Goal: Task Accomplishment & Management: Complete application form

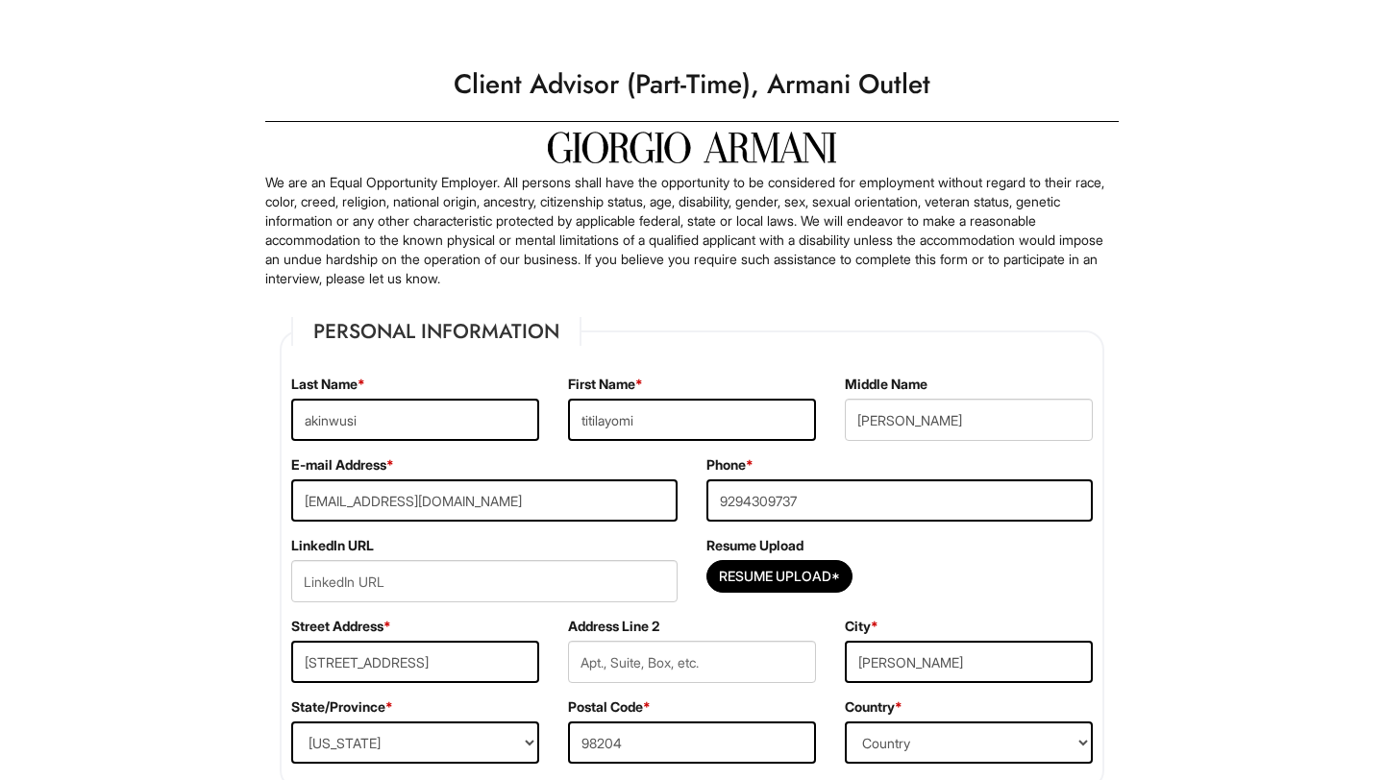
select select "WA"
select select "[GEOGRAPHIC_DATA]"
select select "Yes"
select Required "Yes"
select select "Yes"
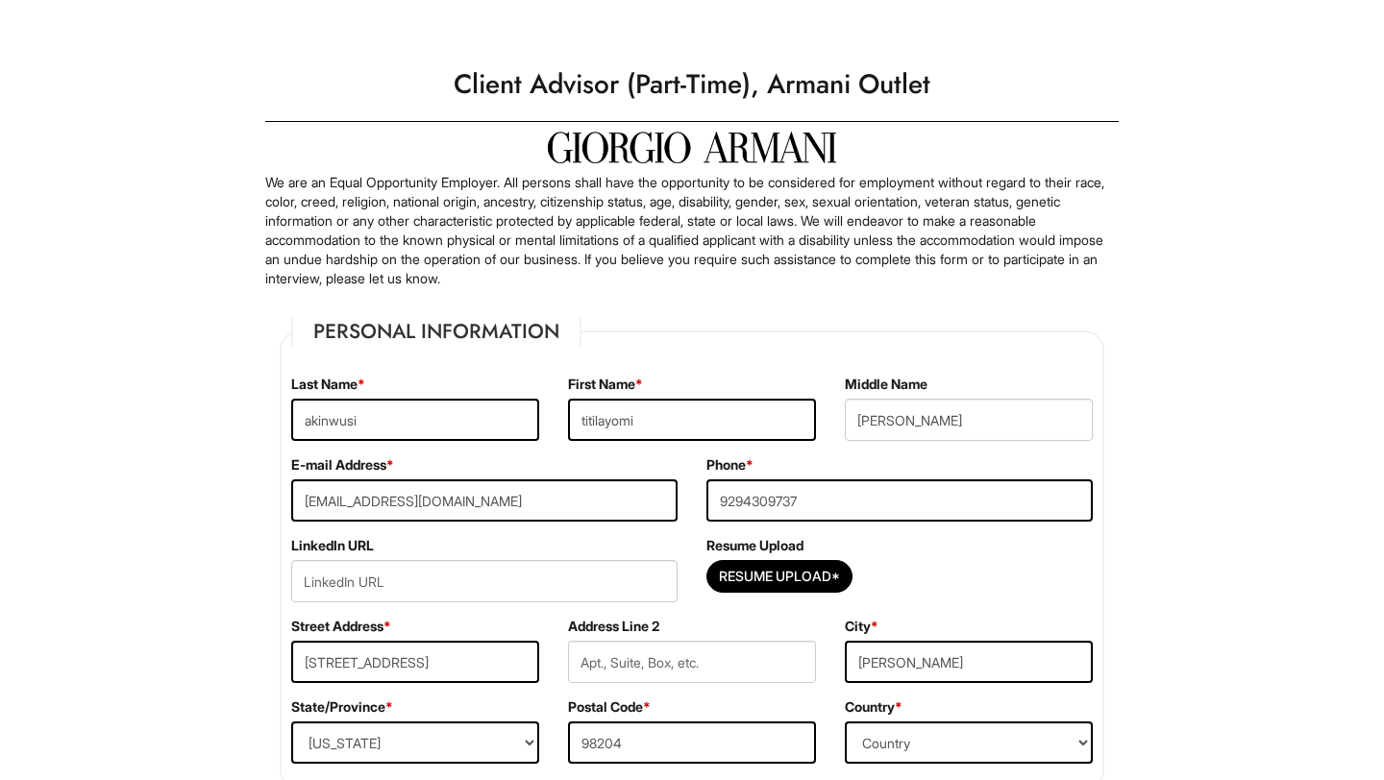
select select "N"
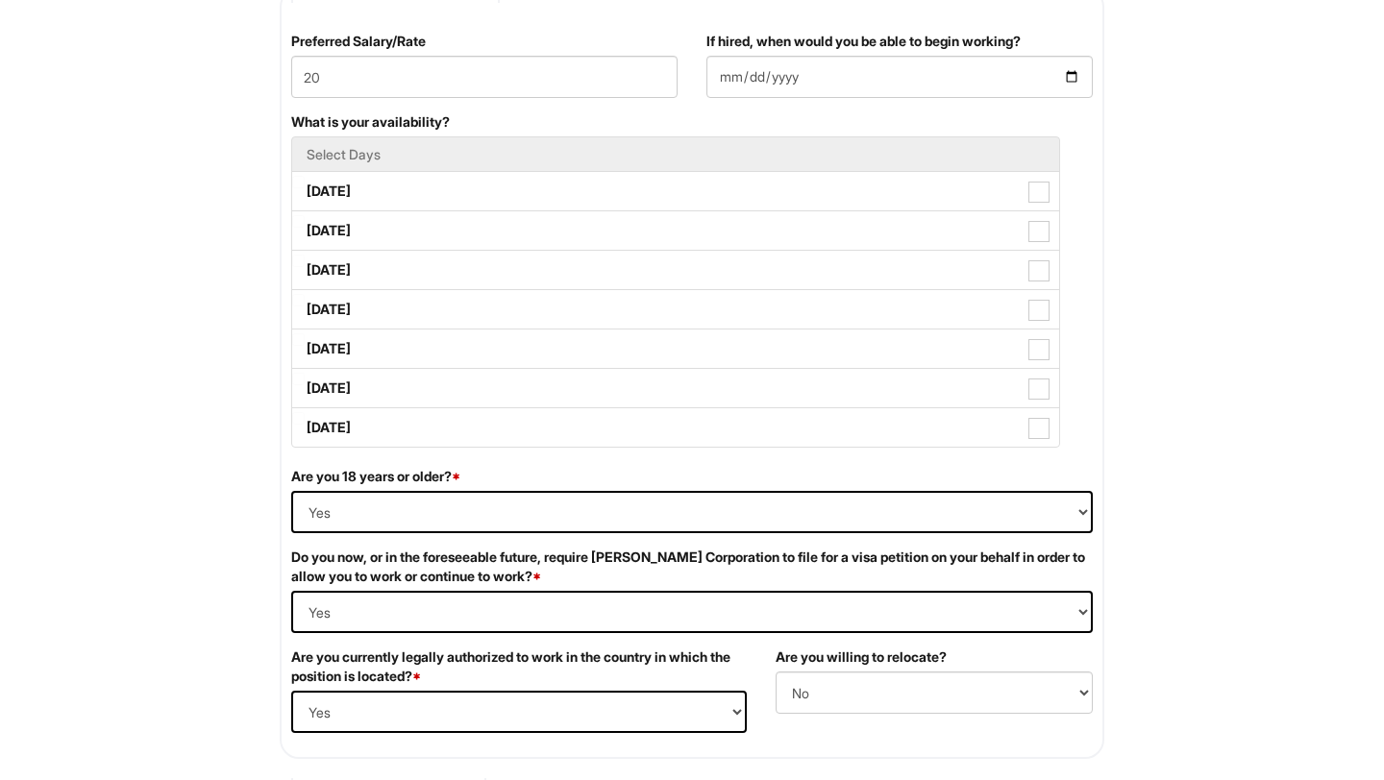
scroll to position [846, 0]
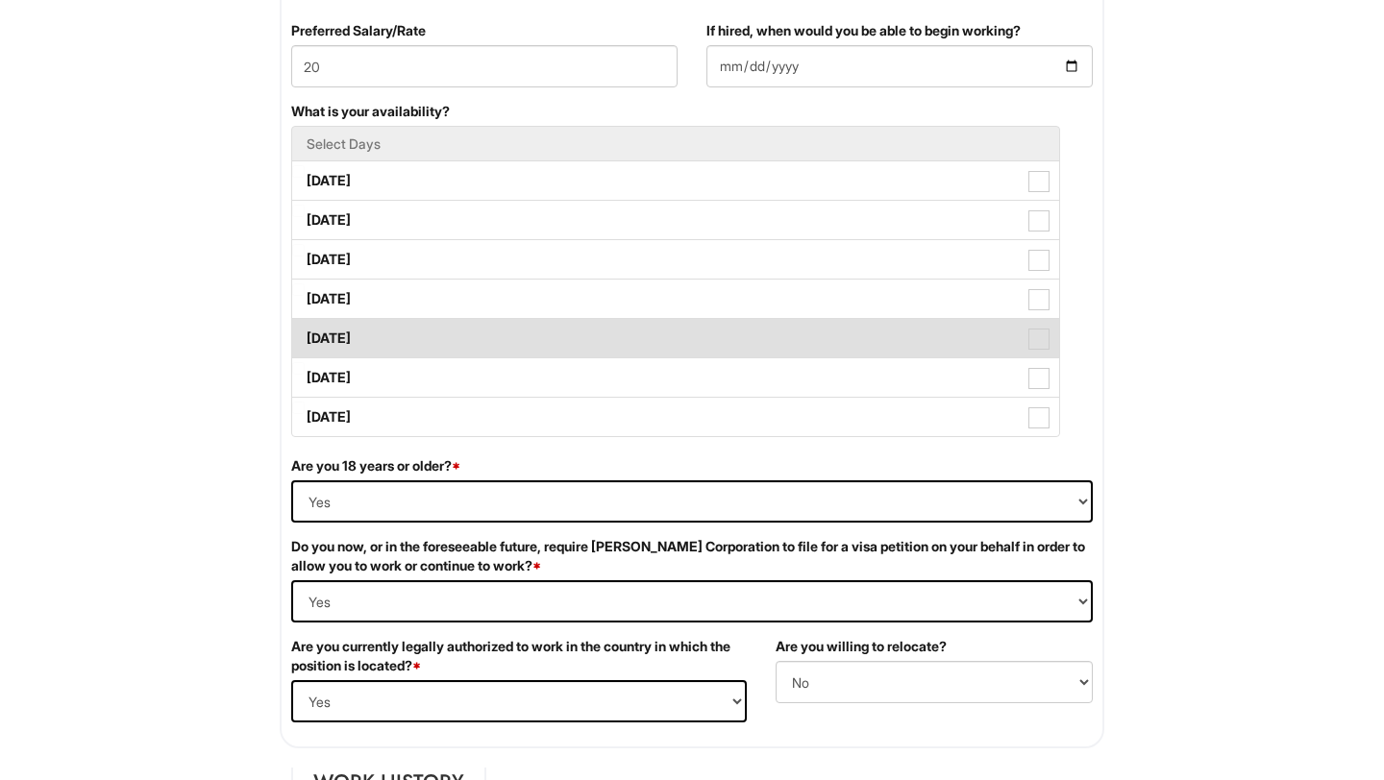
click at [340, 341] on label "[DATE]" at bounding box center [675, 338] width 767 height 38
click at [305, 335] on Available_Friday "[DATE]" at bounding box center [298, 329] width 12 height 12
checkbox Available_Friday "true"
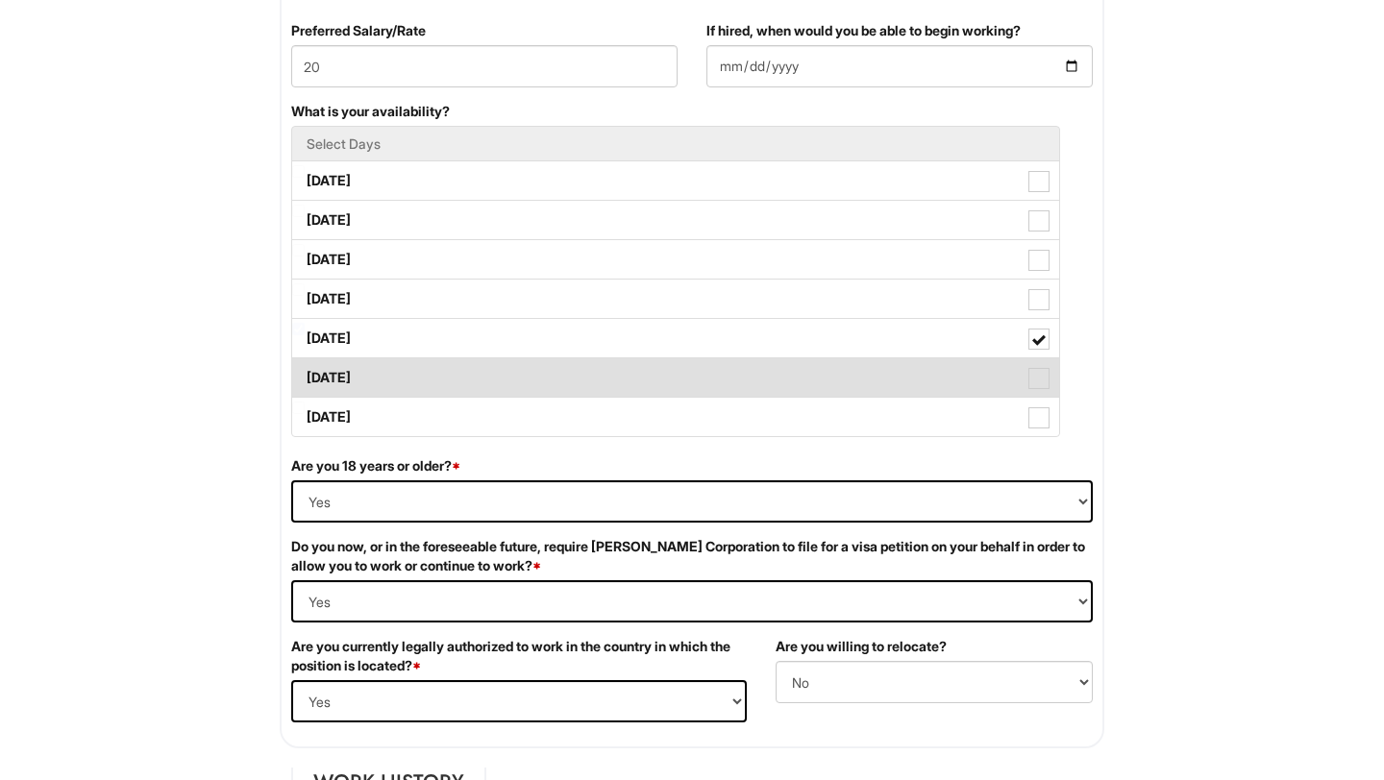
click at [339, 381] on label "[DATE]" at bounding box center [675, 377] width 767 height 38
click at [305, 375] on Available_Saturday "[DATE]" at bounding box center [298, 368] width 12 height 12
checkbox Available_Saturday "true"
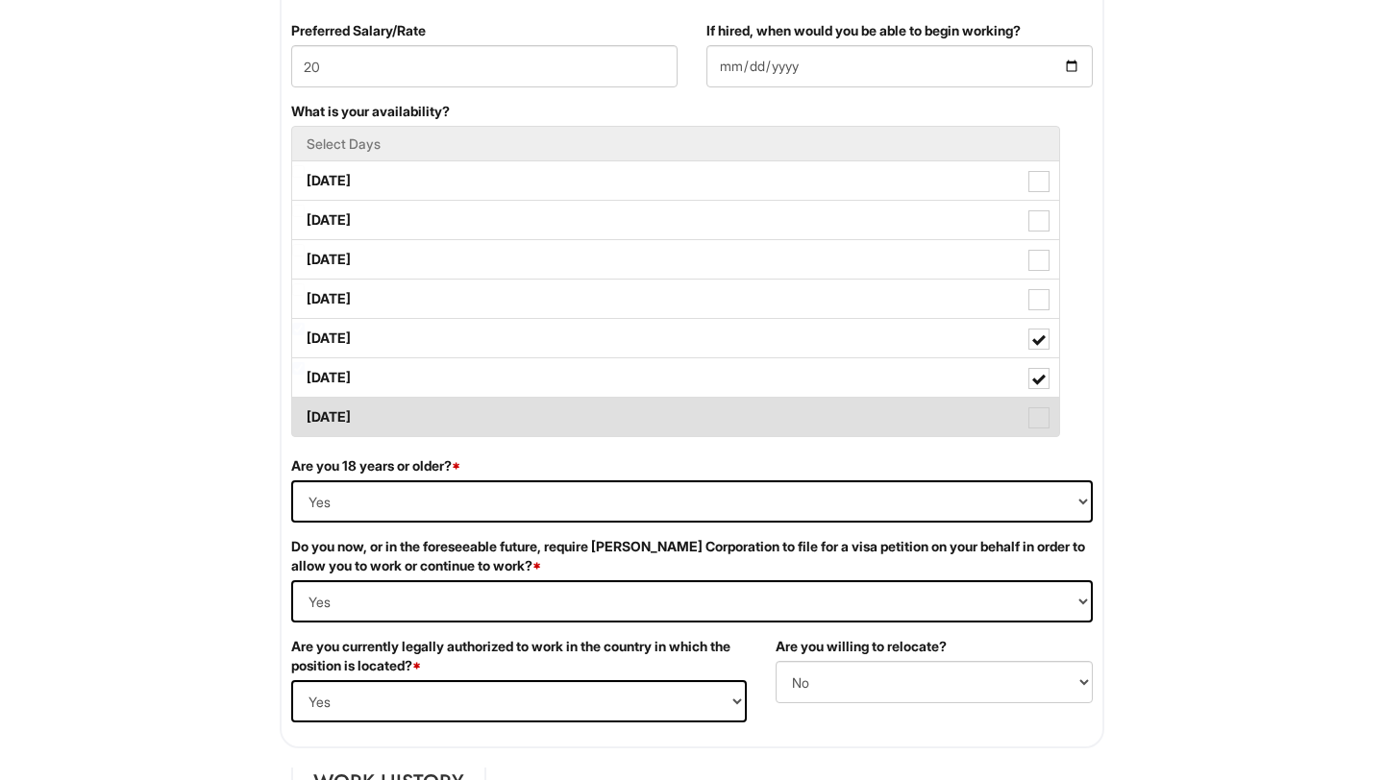
click at [333, 414] on label "[DATE]" at bounding box center [675, 417] width 767 height 38
click at [305, 414] on Available_Sunday "[DATE]" at bounding box center [298, 408] width 12 height 12
checkbox Available_Sunday "true"
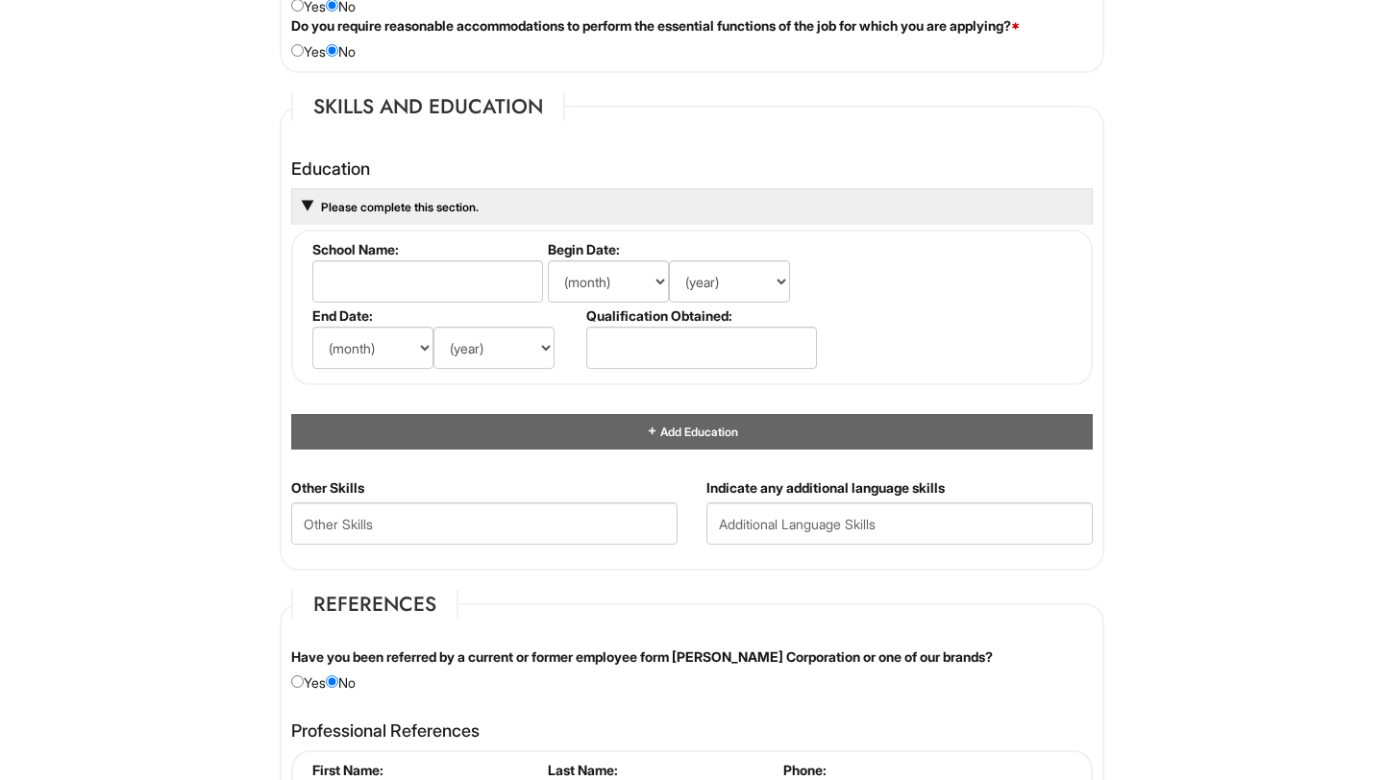
scroll to position [1704, 0]
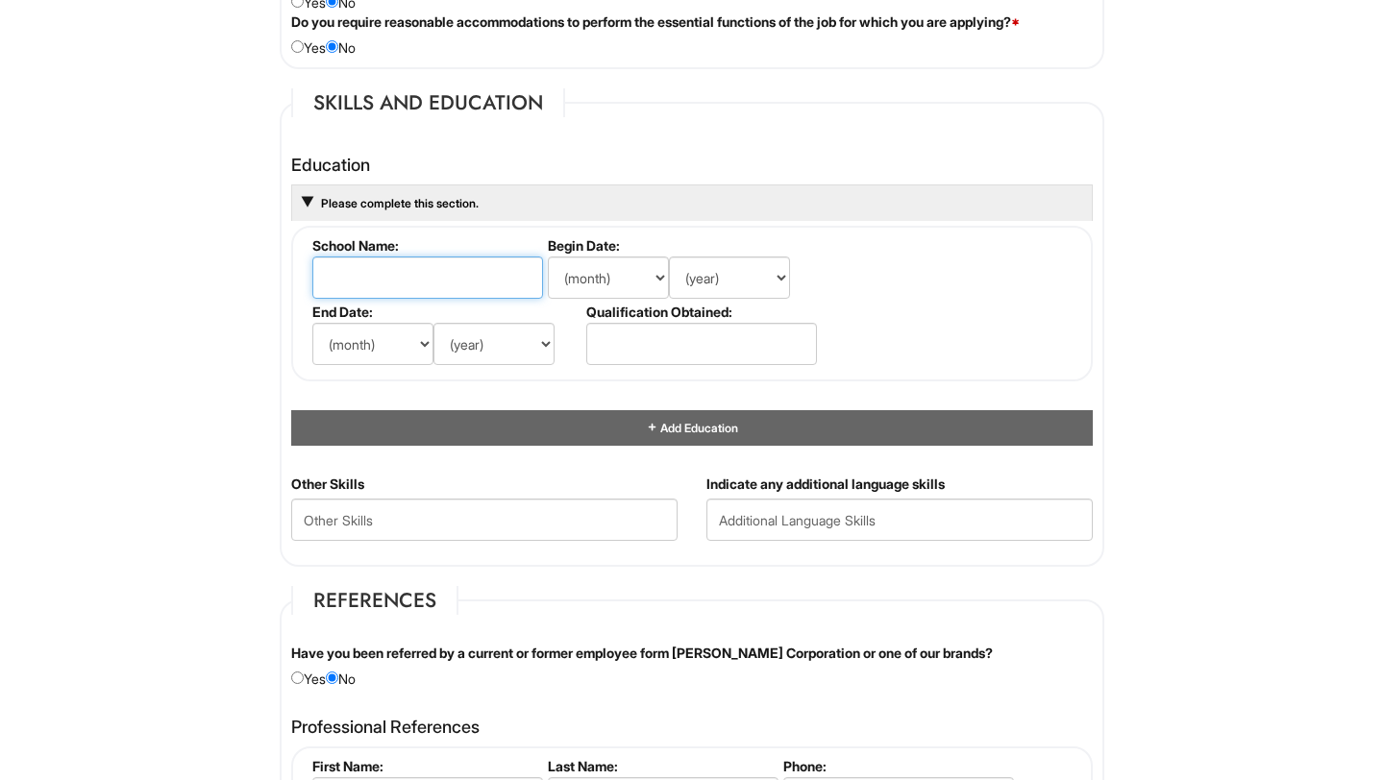
click at [366, 281] on input "text" at bounding box center [427, 278] width 231 height 42
click at [349, 280] on input "[GEOGRAPHIC_DATA]" at bounding box center [427, 278] width 231 height 42
type input "[GEOGRAPHIC_DATA][US_STATE]"
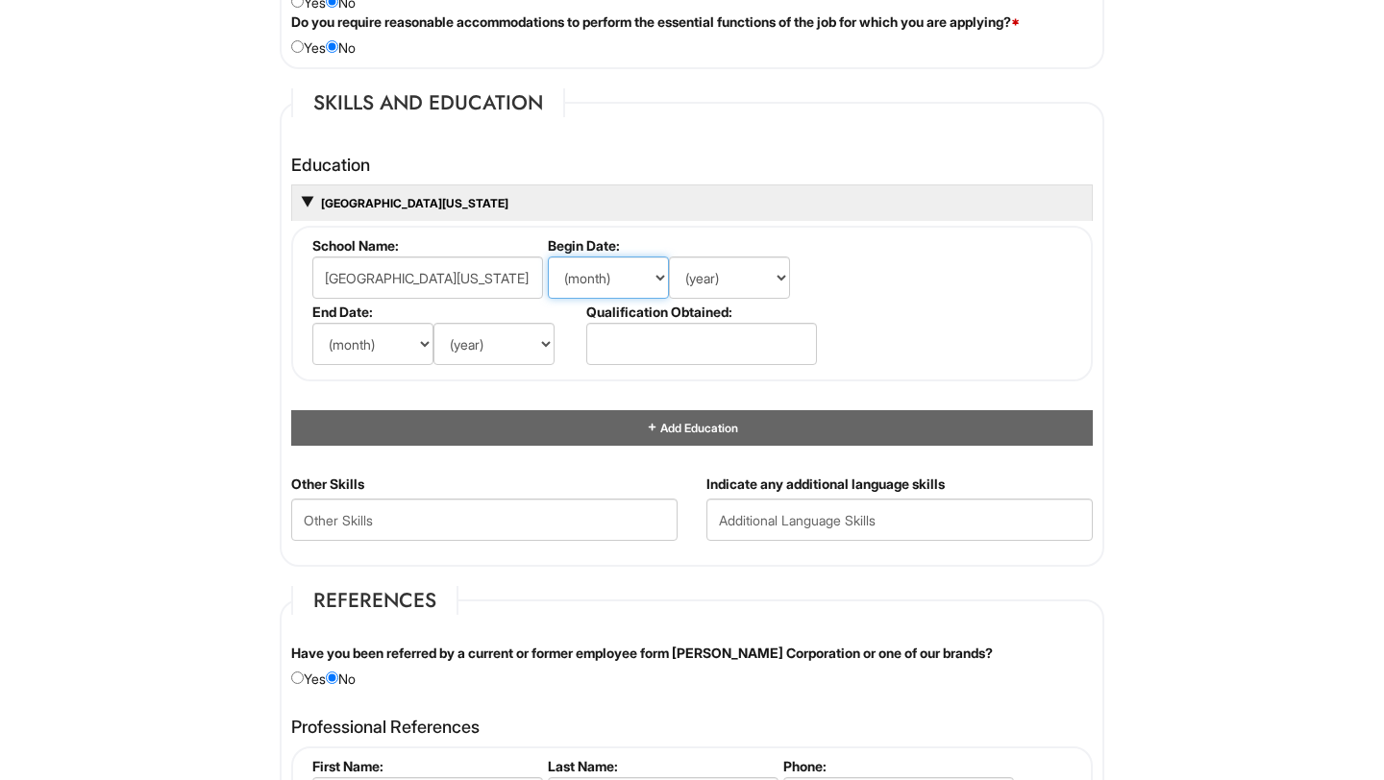
click at [580, 284] on select "(month) Jan Feb Mar Apr May Jun [DATE] Aug Sep Oct Nov Dec" at bounding box center [608, 278] width 121 height 42
select select "7"
click at [708, 282] on select "(year) 2029 2028 2027 2026 2025 2024 2023 2022 2021 2020 2019 2018 2017 2016 20…" at bounding box center [729, 278] width 121 height 42
select select "2025"
click at [405, 341] on select "(month) Jan Feb Mar Apr May Jun [DATE] Aug Sep Oct Nov Dec" at bounding box center [372, 344] width 121 height 42
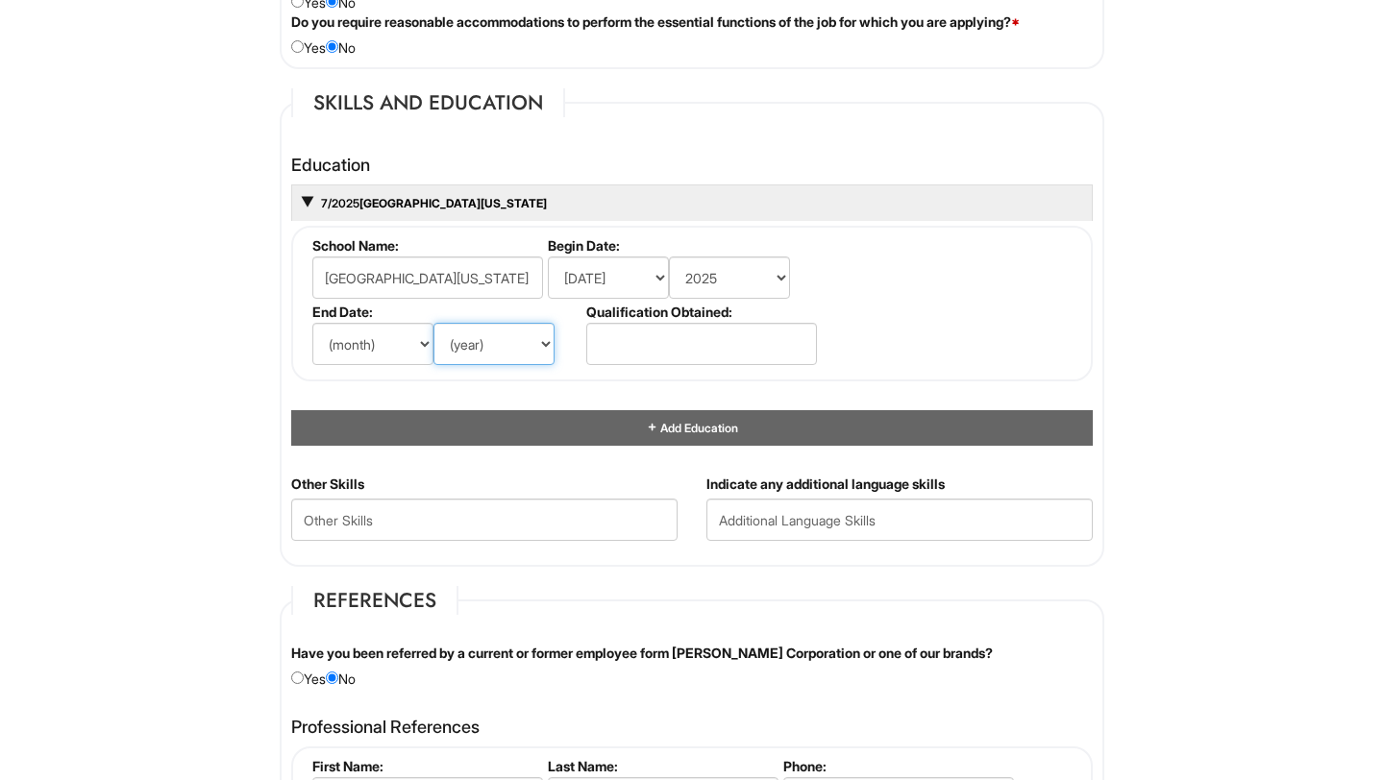
click at [485, 353] on select "(year) 2029 2028 2027 2026 2025 2024 2023 2022 2021 2020 2019 2018 2017 2016 20…" at bounding box center [493, 344] width 121 height 42
select select "2026"
click at [415, 341] on select "(month) Jan Feb Mar Apr May Jun [DATE] Aug Sep Oct Nov Dec" at bounding box center [372, 344] width 121 height 42
select select "6"
click at [659, 361] on input "text" at bounding box center [701, 344] width 231 height 42
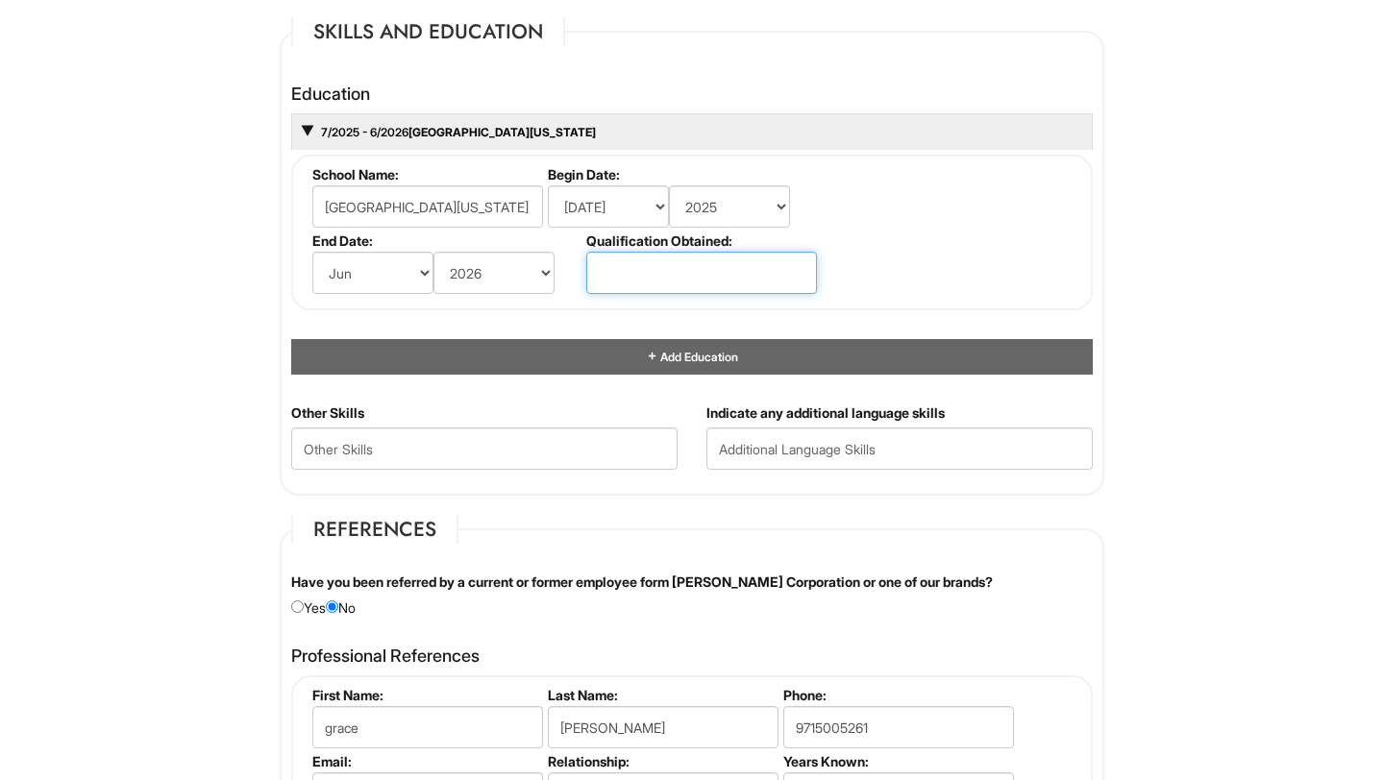
scroll to position [1812, 0]
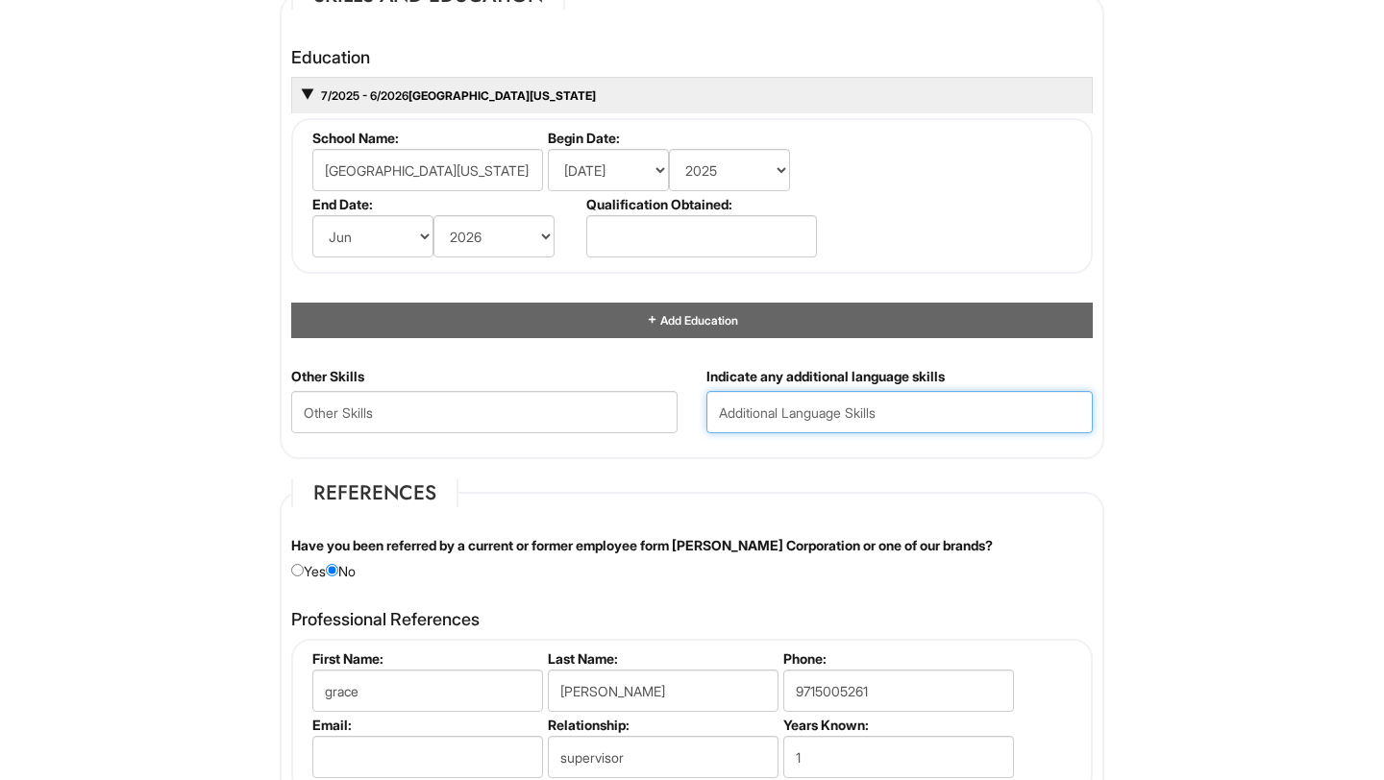
click at [773, 403] on input "text" at bounding box center [899, 412] width 386 height 42
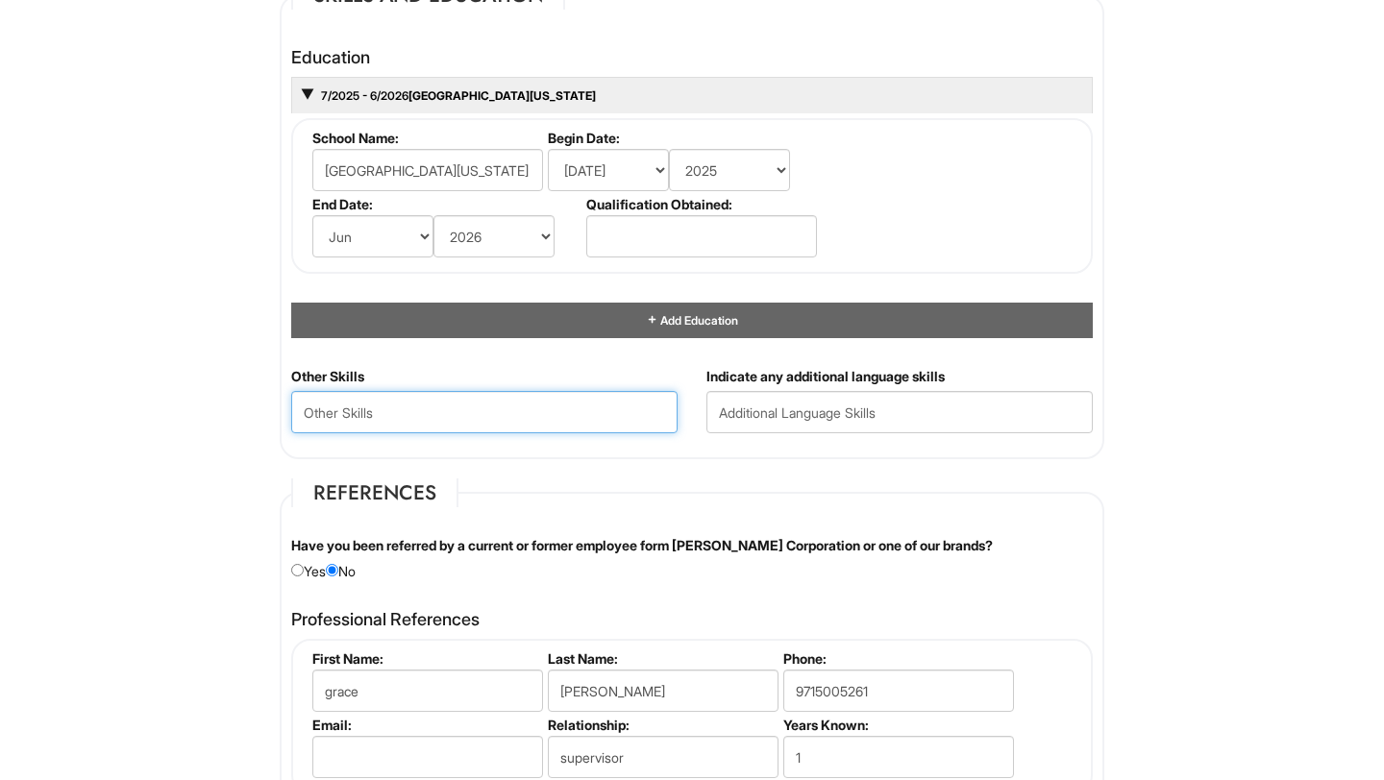
click at [638, 410] on Skills "text" at bounding box center [484, 412] width 386 height 42
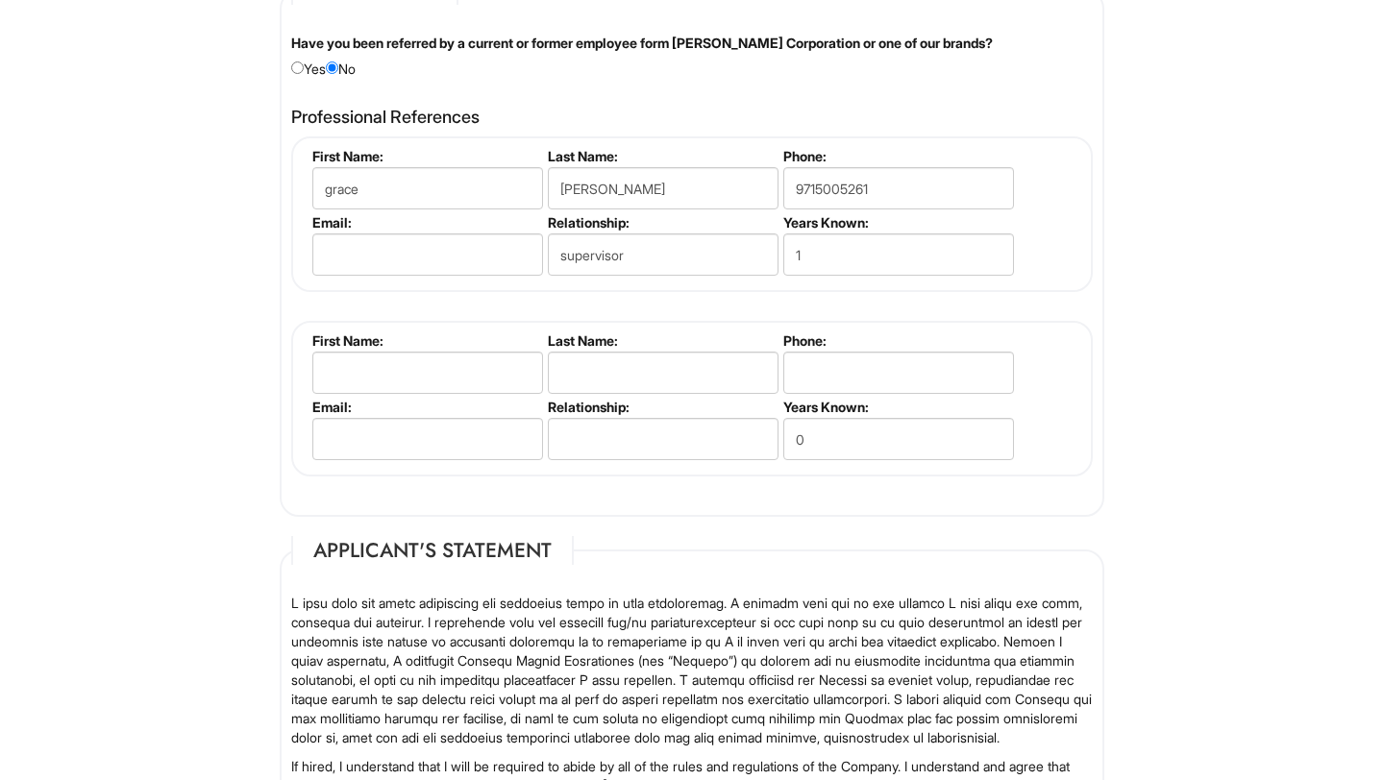
scroll to position [2321, 0]
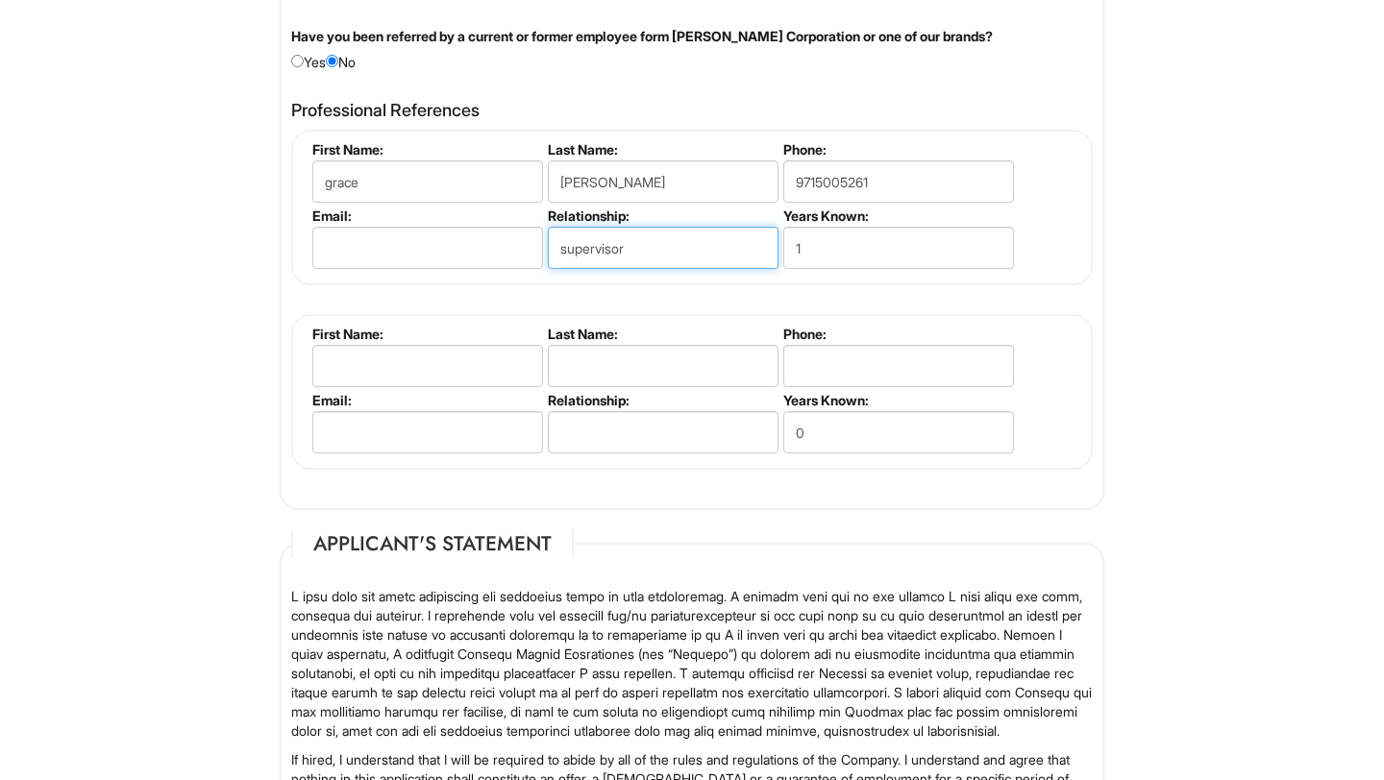
drag, startPoint x: 640, startPoint y: 251, endPoint x: 547, endPoint y: 256, distance: 93.4
click at [548, 256] on input "supervisor" at bounding box center [663, 248] width 231 height 42
click at [578, 250] on input "coworker" at bounding box center [663, 248] width 231 height 42
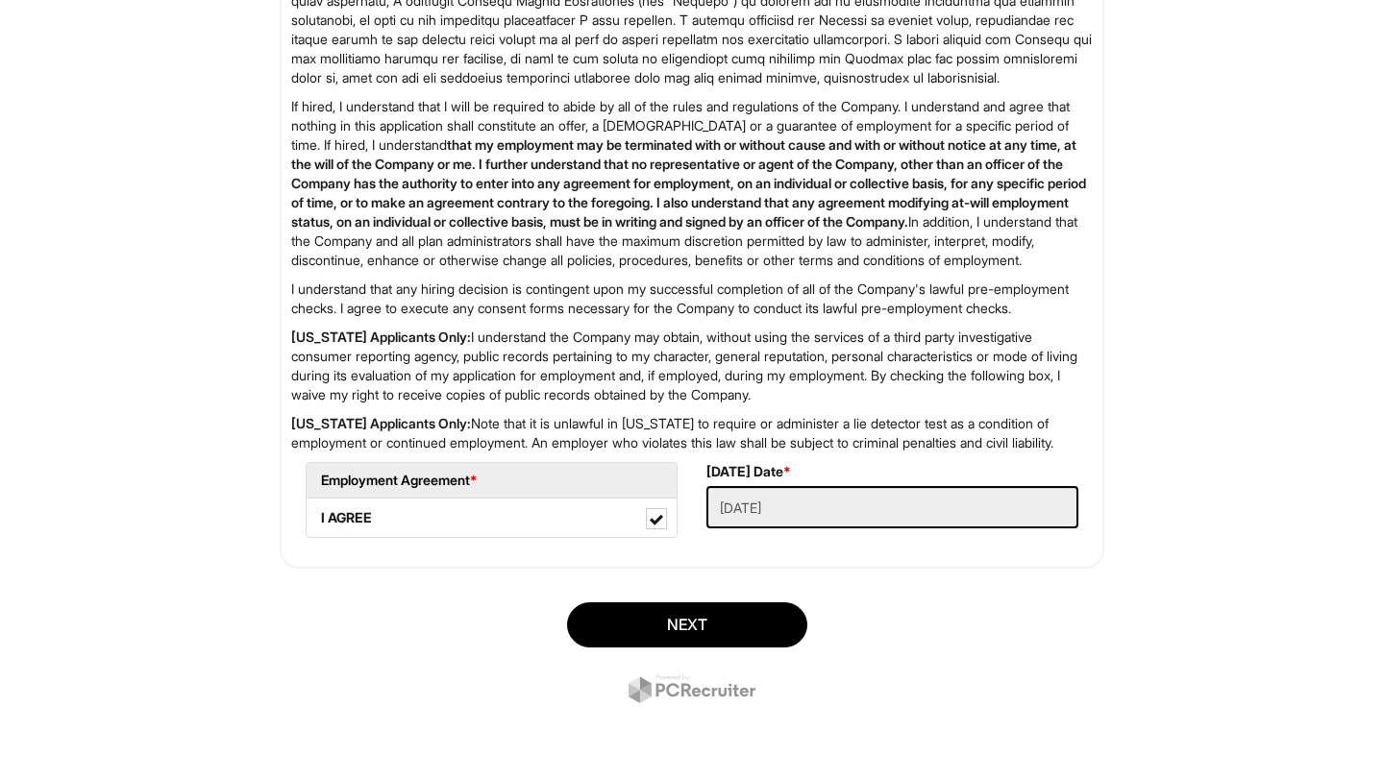
scroll to position [3051, 0]
type input "co-worker"
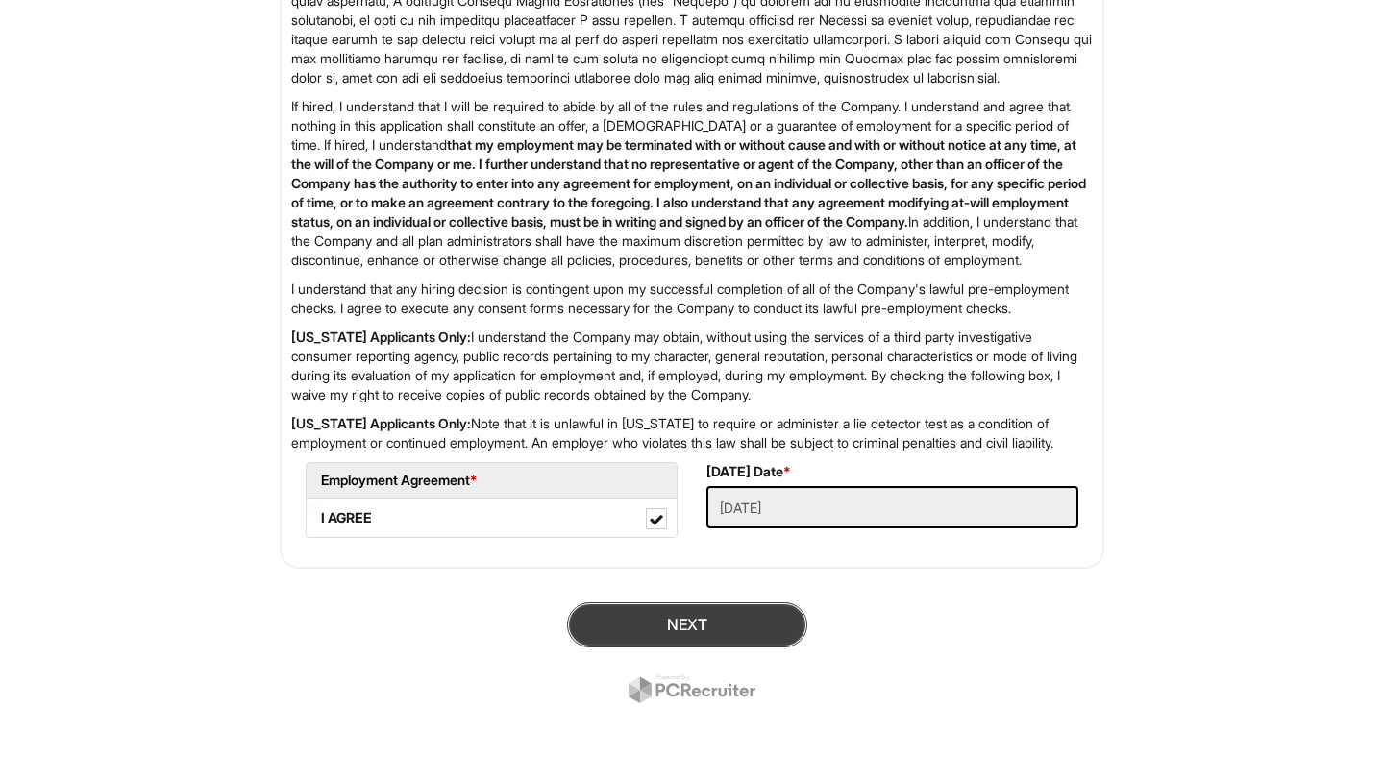
click at [709, 625] on button "Next" at bounding box center [687, 625] width 240 height 45
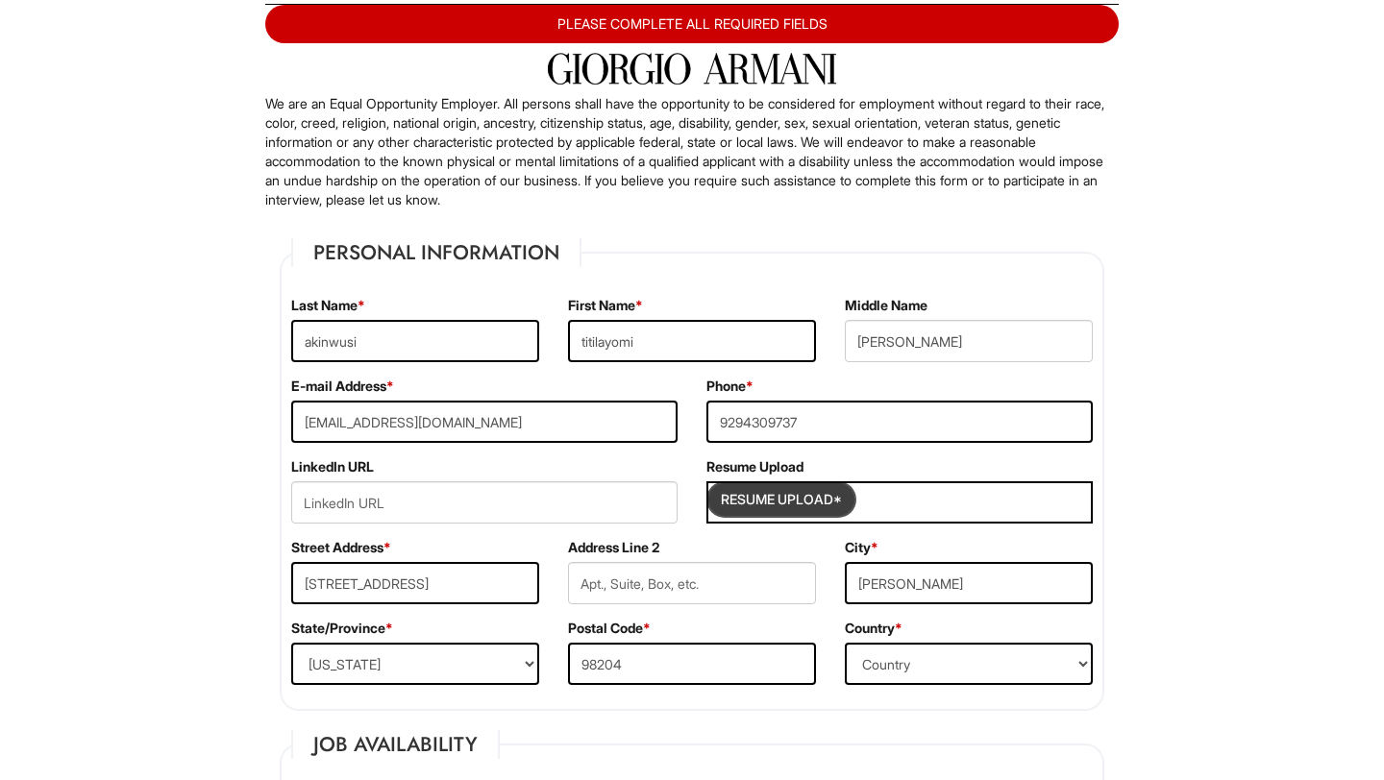
click at [808, 500] on input "Resume Upload*" at bounding box center [781, 499] width 144 height 31
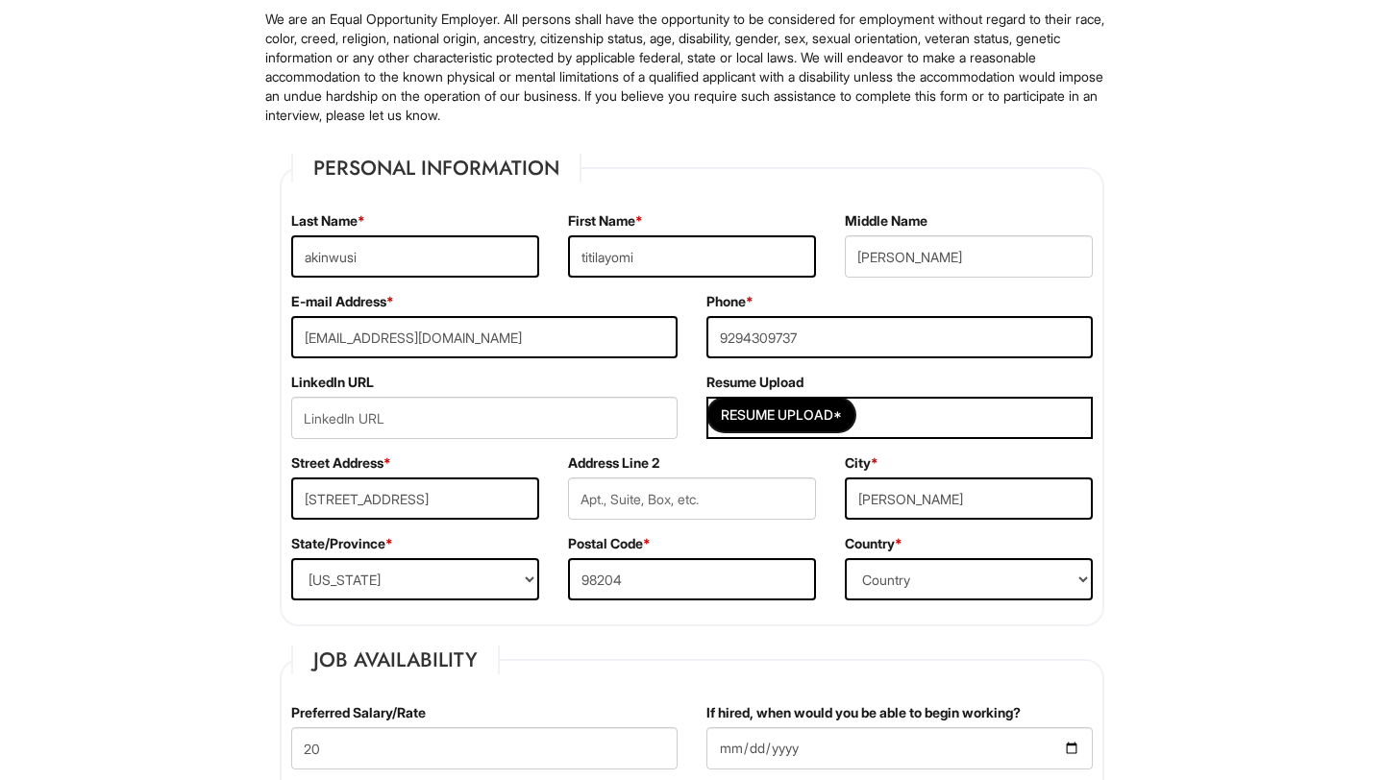
scroll to position [219, 0]
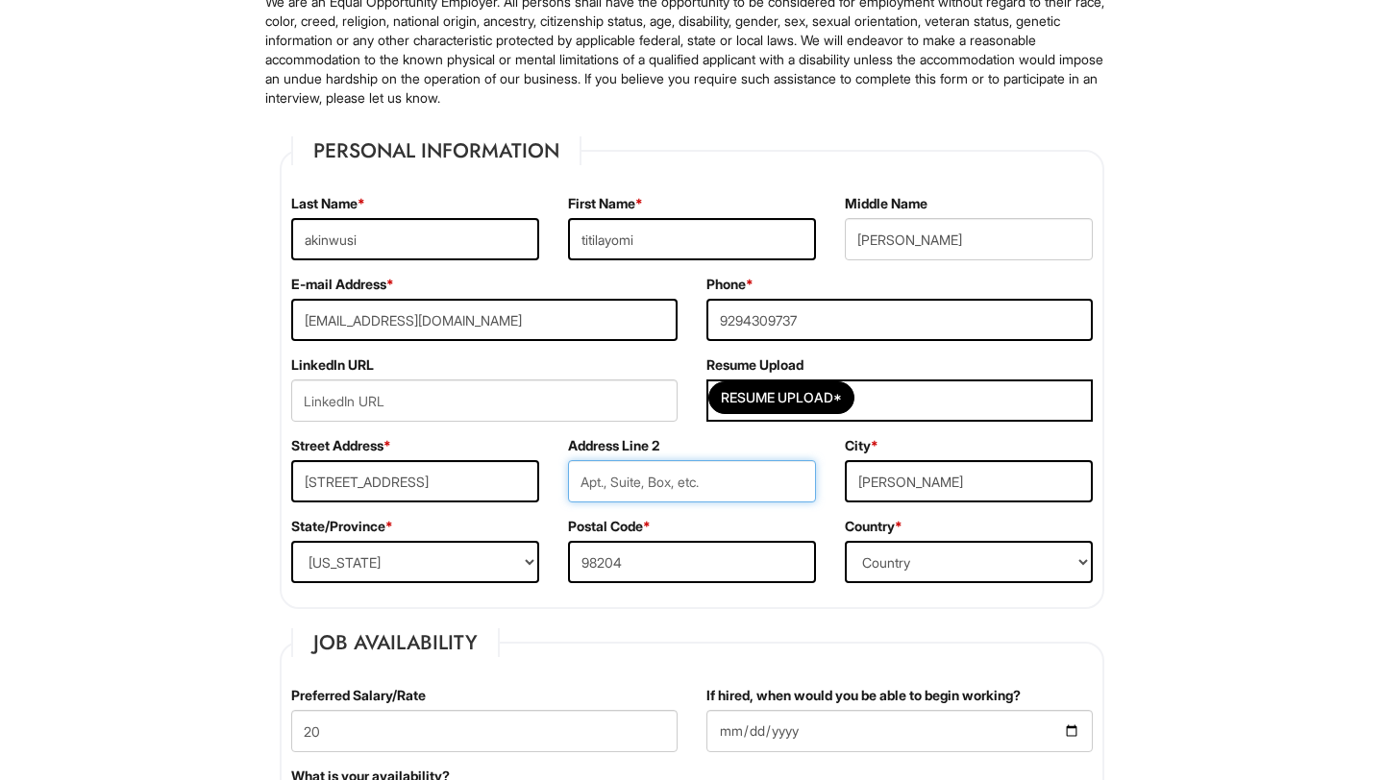
click at [686, 489] on input "text" at bounding box center [692, 481] width 248 height 42
type input "D408"
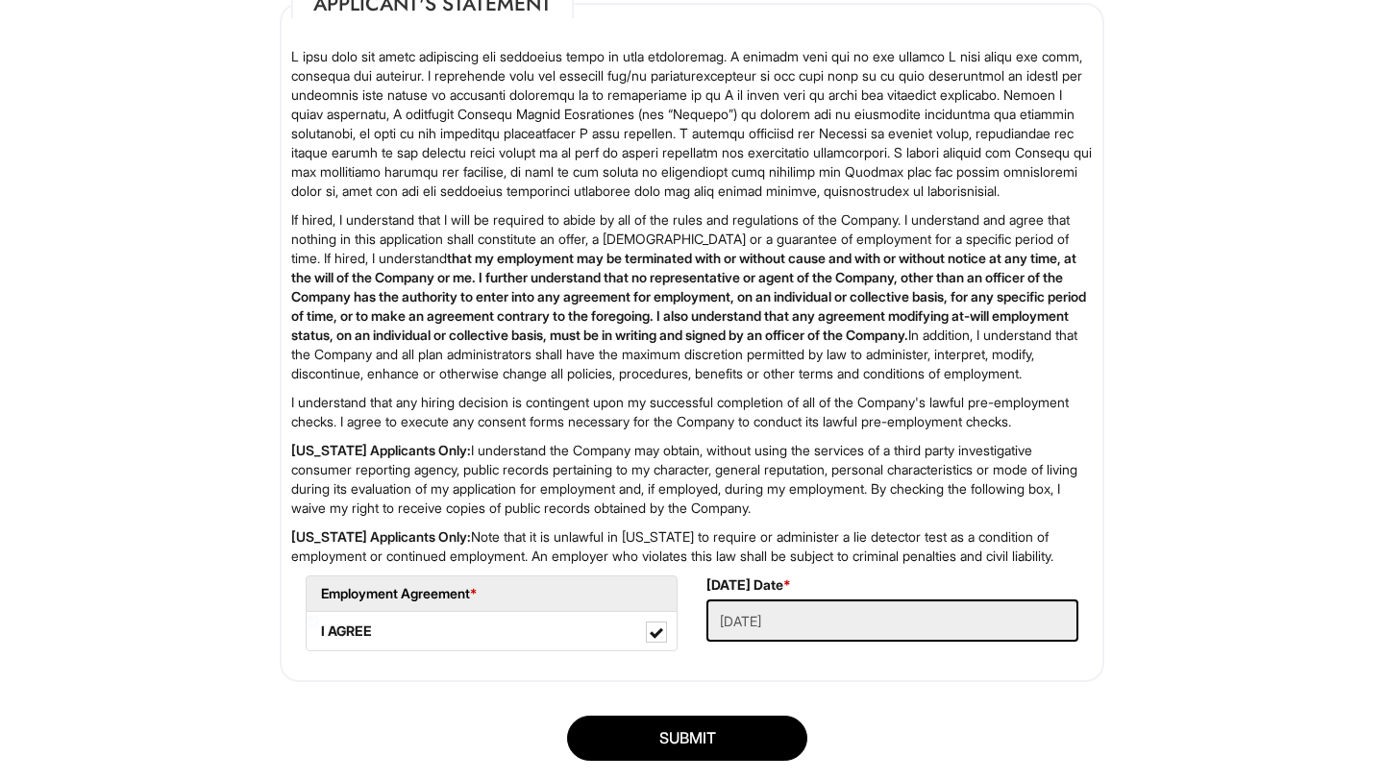
scroll to position [3089, 0]
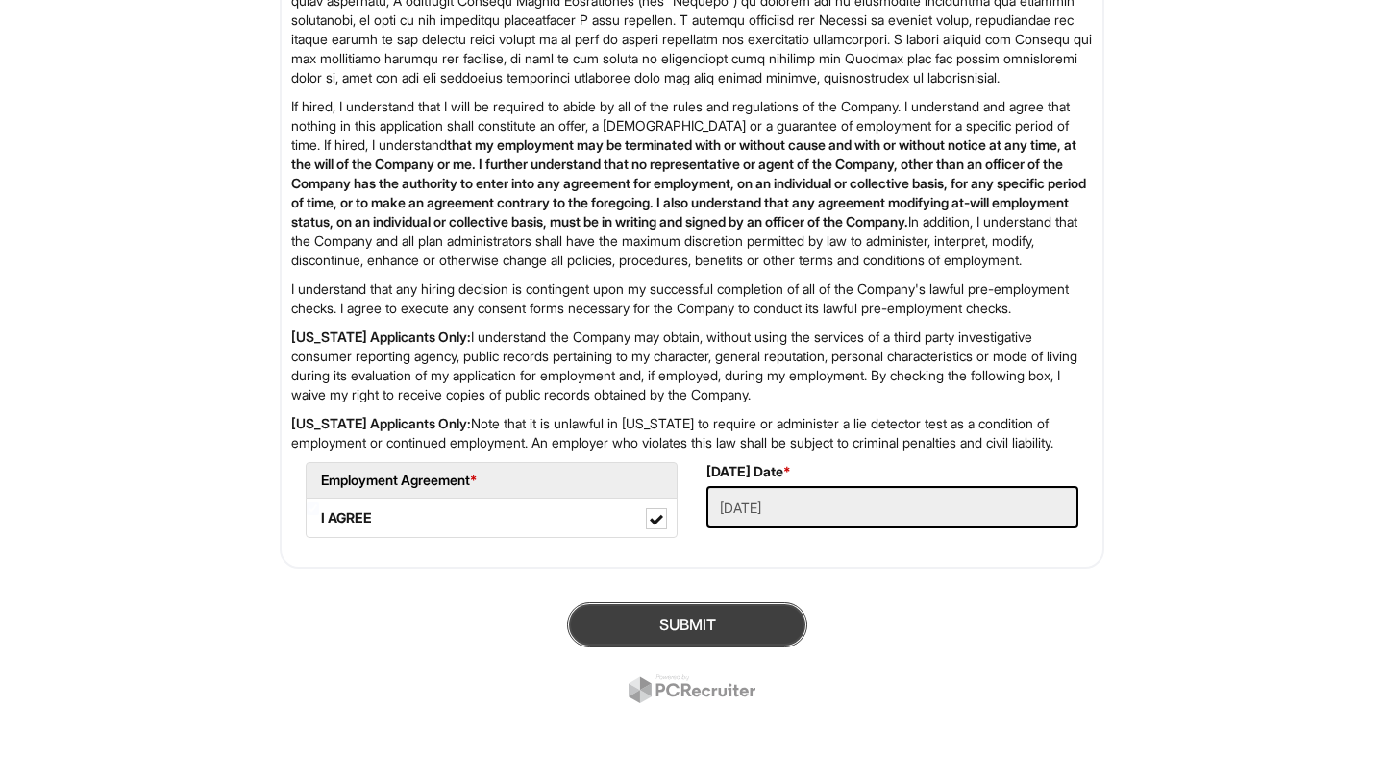
click at [661, 643] on button "SUBMIT" at bounding box center [687, 625] width 240 height 45
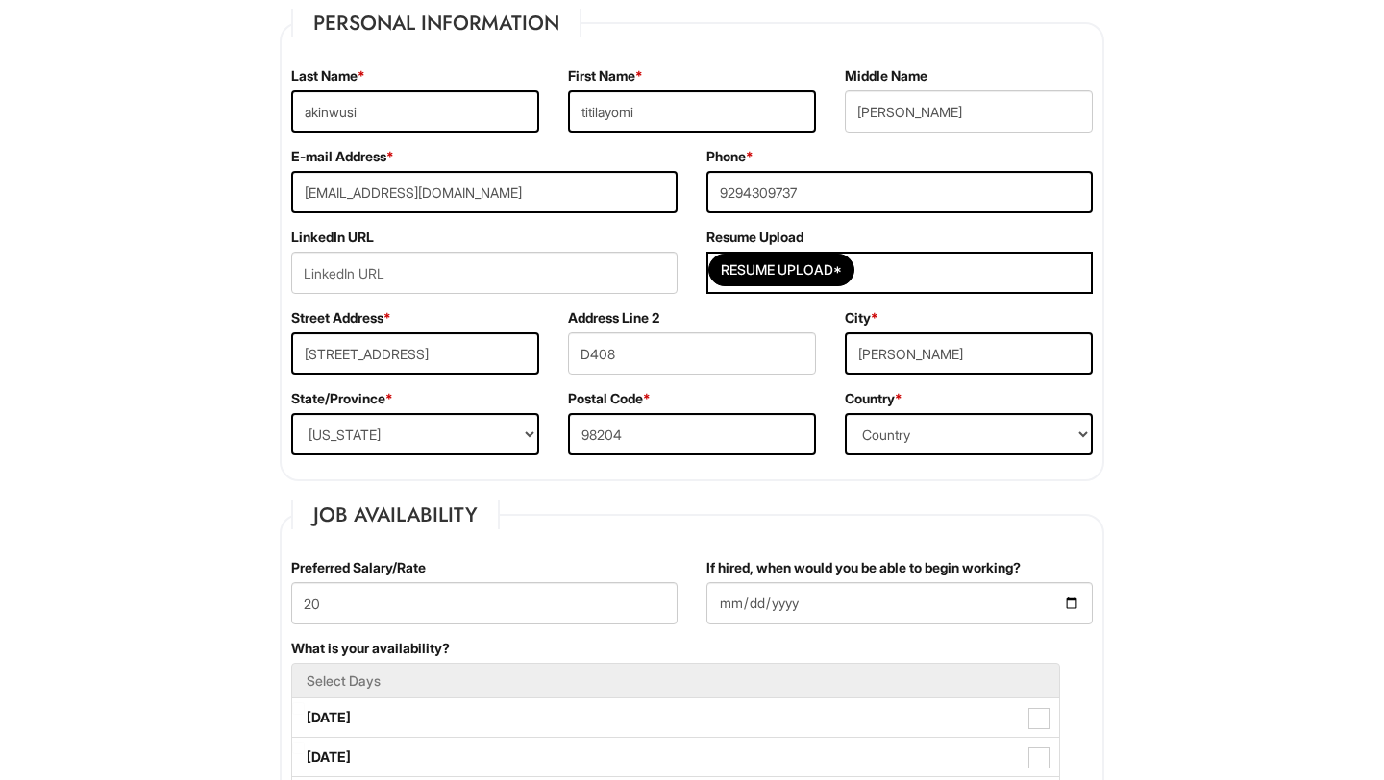
scroll to position [359, 0]
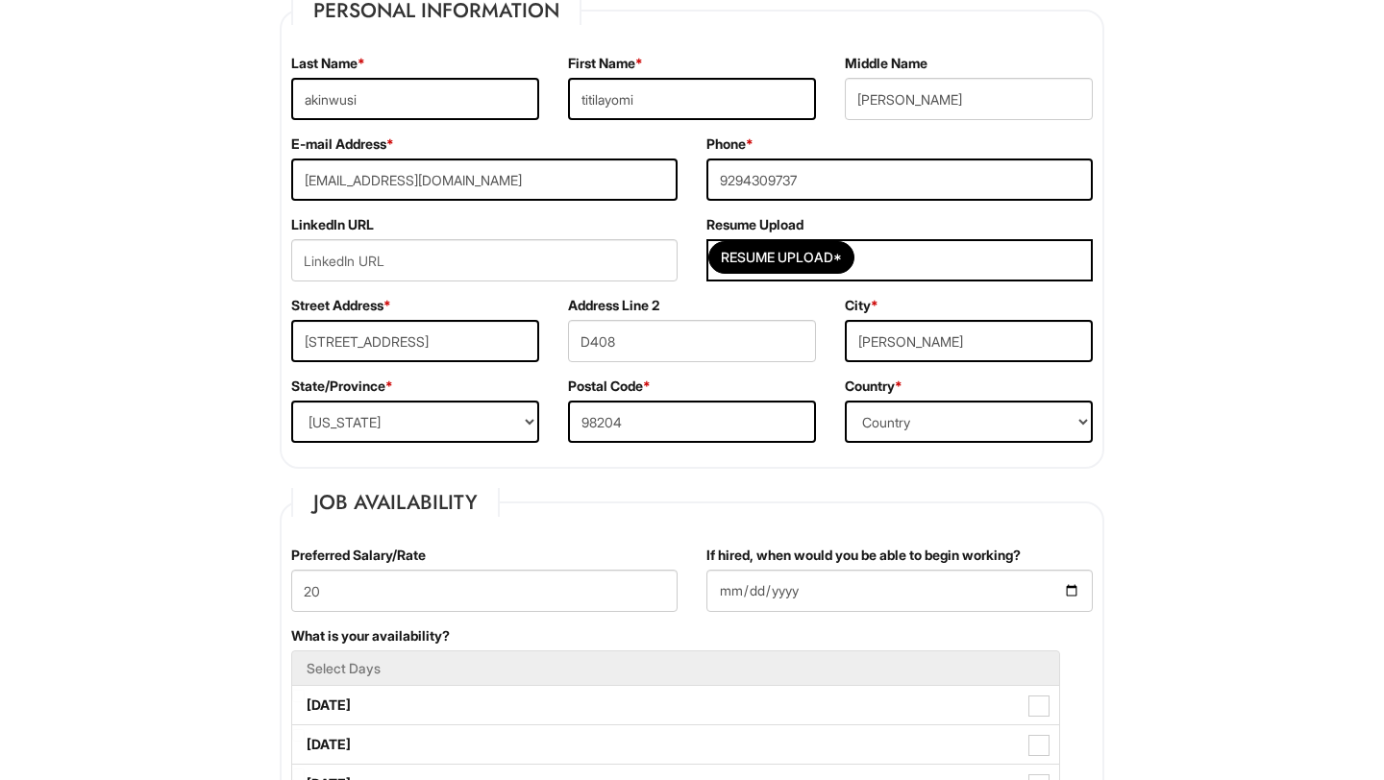
click at [933, 252] on div "Resume Upload*" at bounding box center [899, 260] width 386 height 42
